Goal: Task Accomplishment & Management: Use online tool/utility

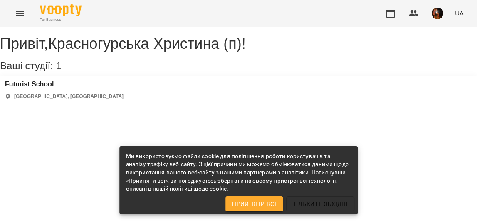
click at [48, 88] on h3 "Futurist School" at bounding box center [64, 83] width 119 height 7
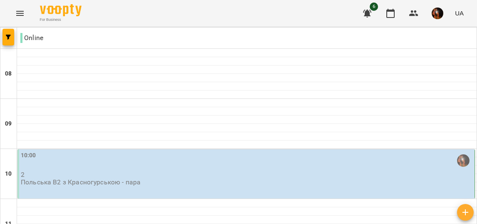
drag, startPoint x: 60, startPoint y: 17, endPoint x: 366, endPoint y: 15, distance: 305.6
click at [366, 15] on icon "button" at bounding box center [367, 14] width 8 height 8
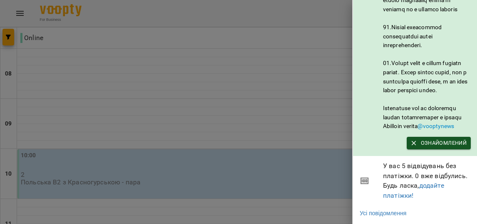
scroll to position [499, 0]
click at [428, 186] on link "додайте платіжки!" at bounding box center [413, 190] width 61 height 18
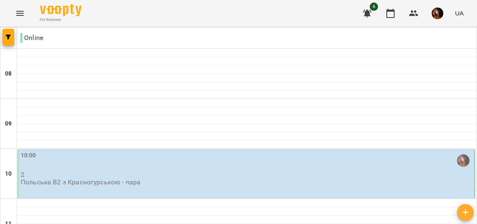
scroll to position [629, 0]
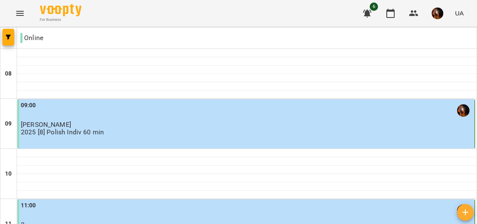
scroll to position [495, 0]
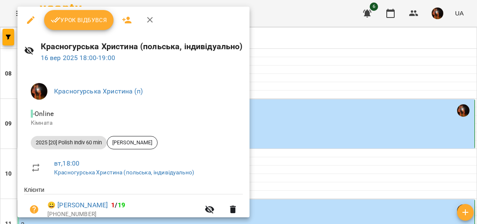
click at [80, 15] on span "Урок відбувся" at bounding box center [79, 20] width 57 height 10
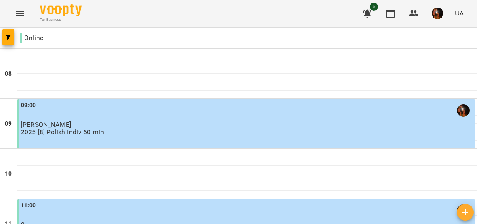
scroll to position [629, 0]
click at [439, 12] on img "button" at bounding box center [438, 13] width 12 height 12
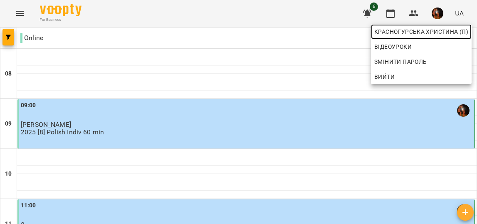
click at [407, 30] on span "Красногурська Христина (п)" at bounding box center [422, 32] width 94 height 10
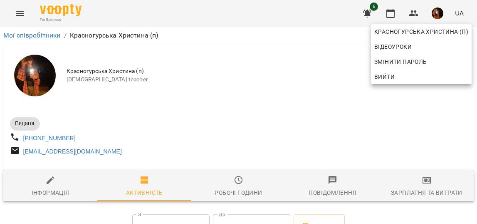
click at [428, 186] on div at bounding box center [238, 112] width 477 height 224
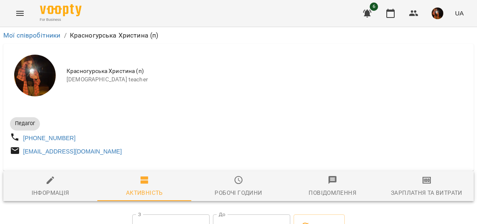
click at [423, 190] on span "Зарплатня та Витрати" at bounding box center [427, 186] width 84 height 22
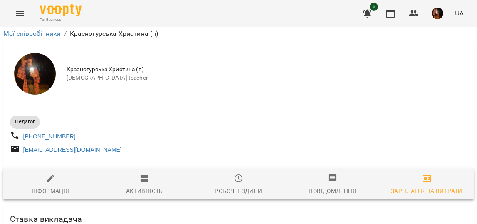
scroll to position [966, 0]
